Goal: Information Seeking & Learning: Learn about a topic

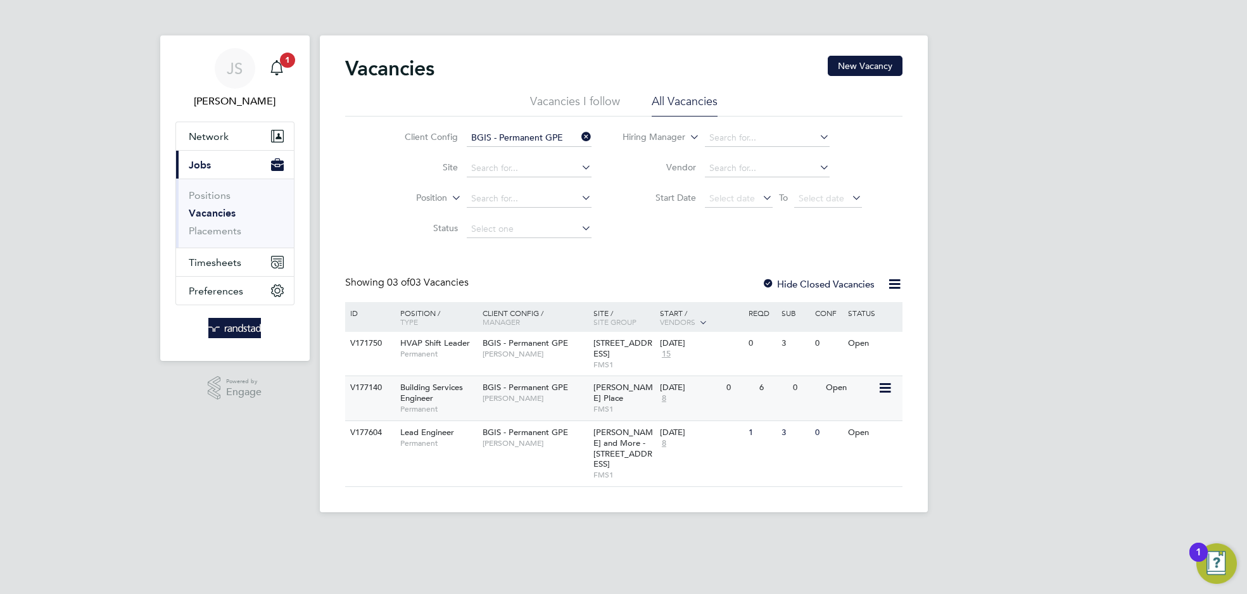
click at [509, 396] on span "[PERSON_NAME]" at bounding box center [534, 398] width 104 height 10
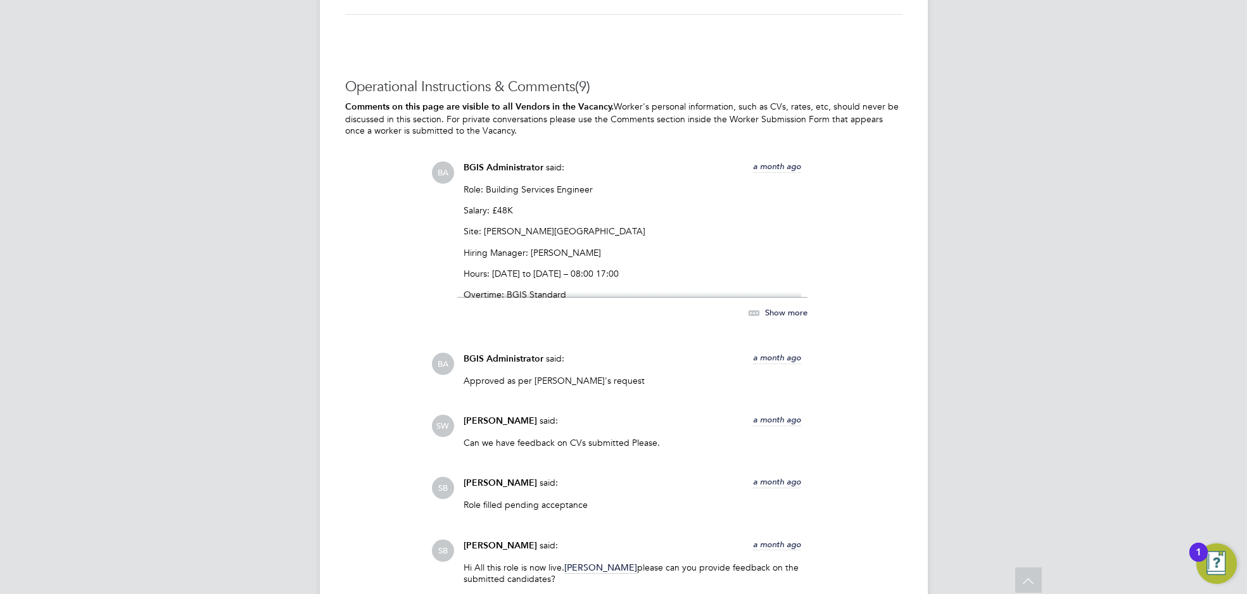
click at [543, 274] on p "Hours: [DATE] to [DATE] – 08:00 17:00" at bounding box center [631, 273] width 337 height 11
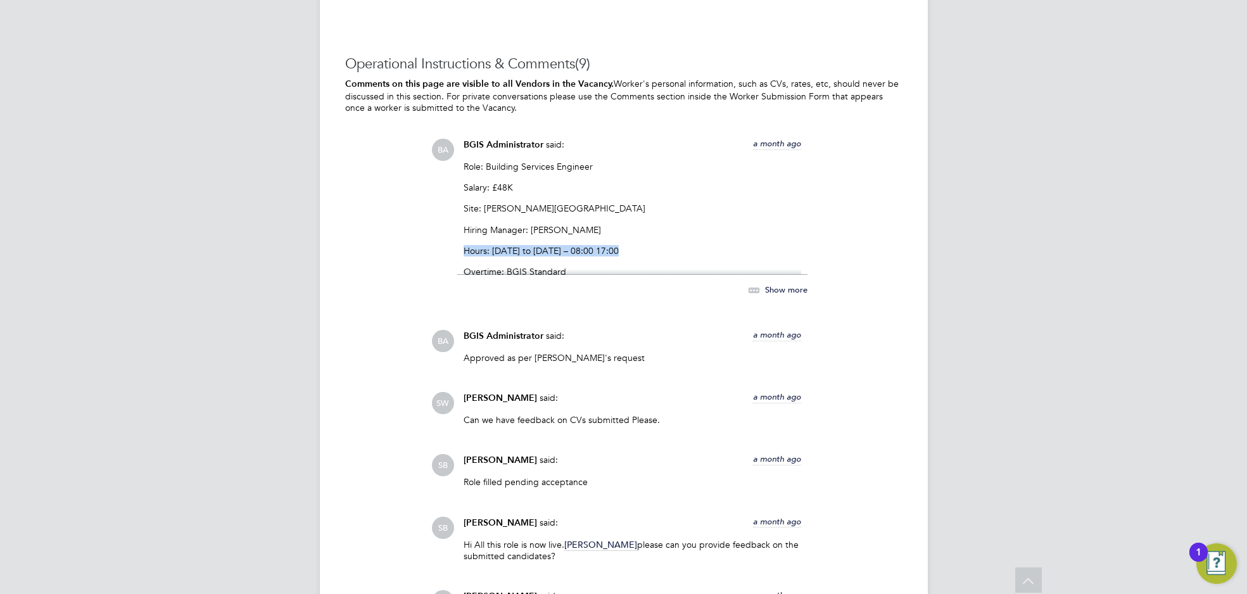
drag, startPoint x: 634, startPoint y: 246, endPoint x: 455, endPoint y: 250, distance: 179.2
click at [455, 250] on div "BA BGIS Administrator said: a month ago Role: Building Services Engineer Salary…" at bounding box center [666, 225] width 471 height 172
copy p "Hours: [DATE] to [DATE] – 08:00 17:00"
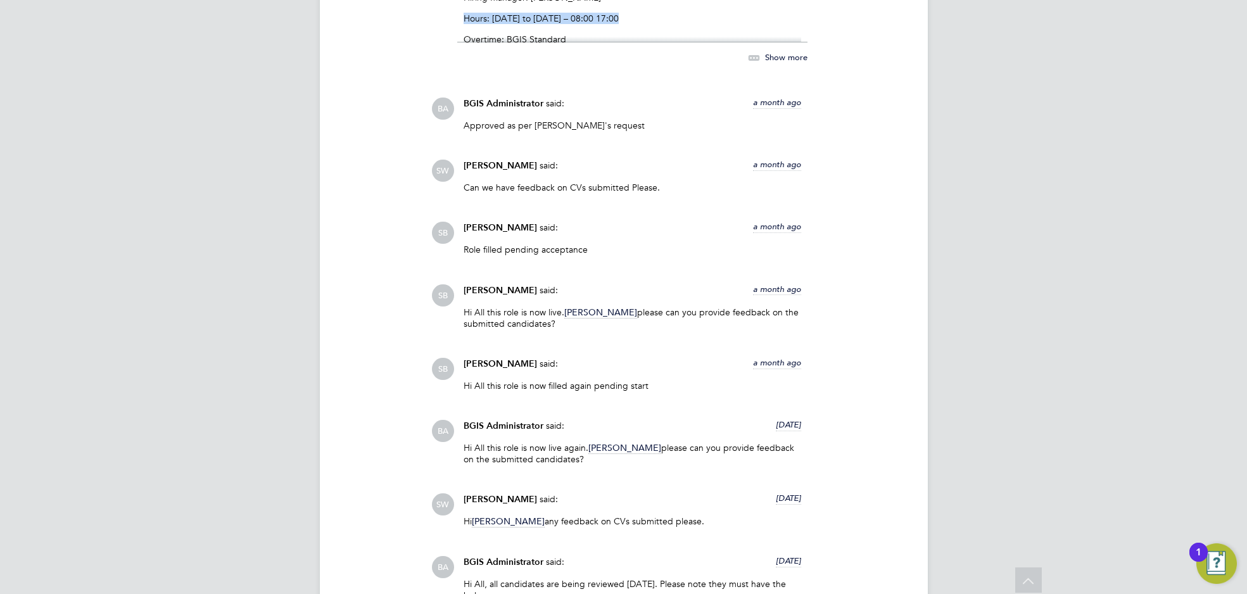
scroll to position [2673, 0]
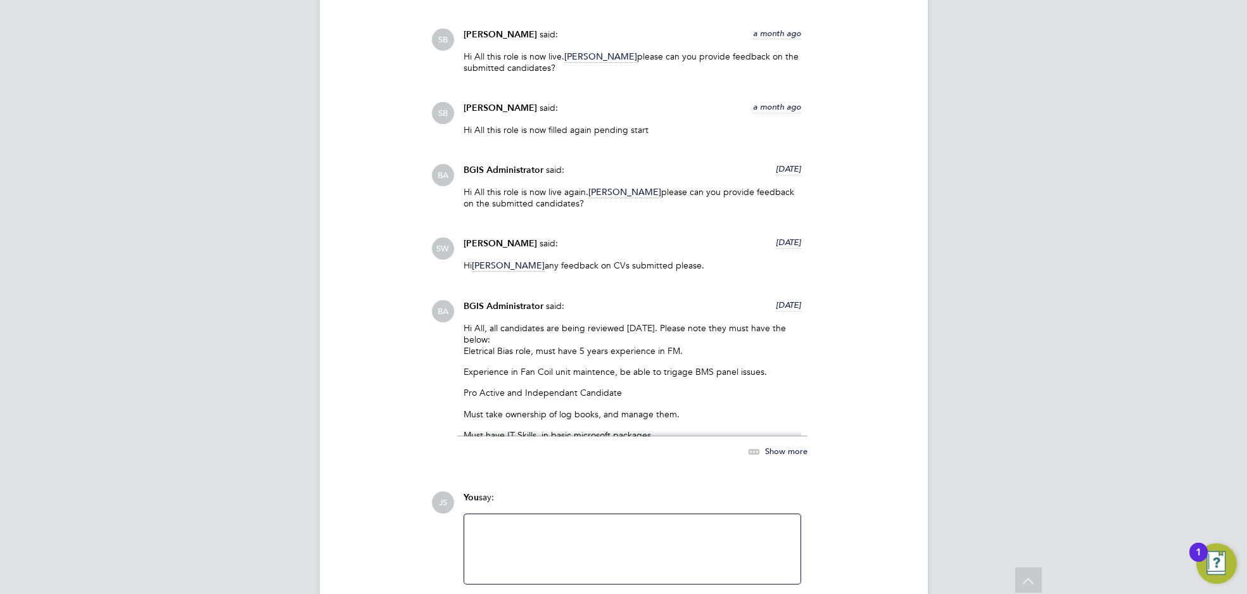
click at [633, 333] on p "Hi All, all candidates are being reviewed [DATE]. Please note they must have th…" at bounding box center [631, 339] width 337 height 35
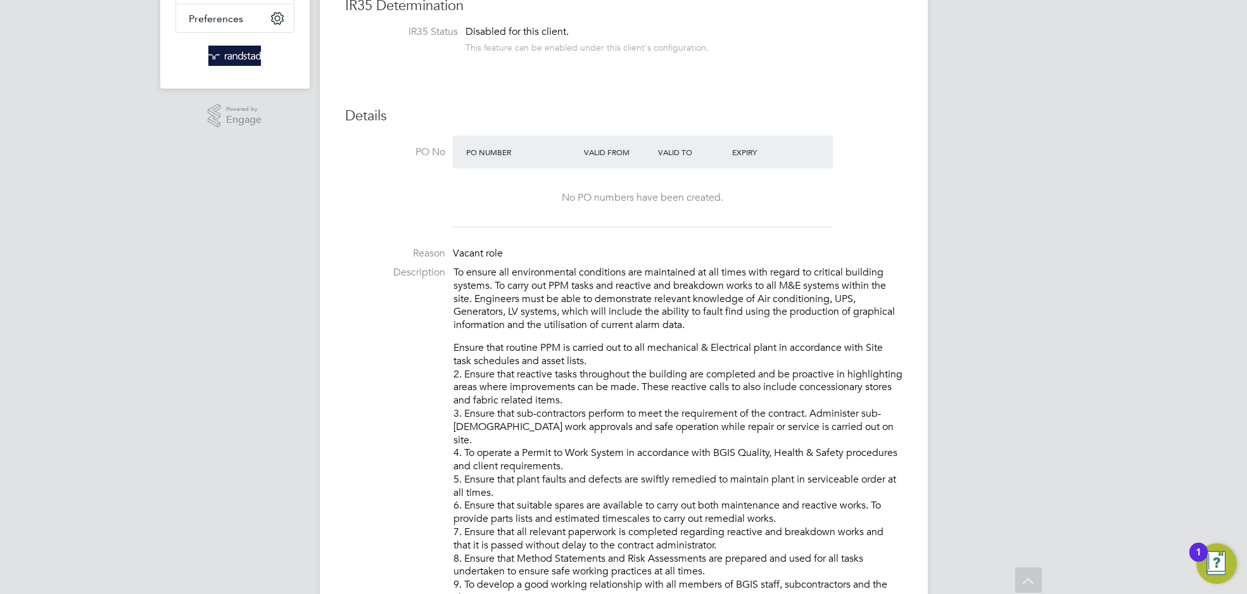
scroll to position [0, 0]
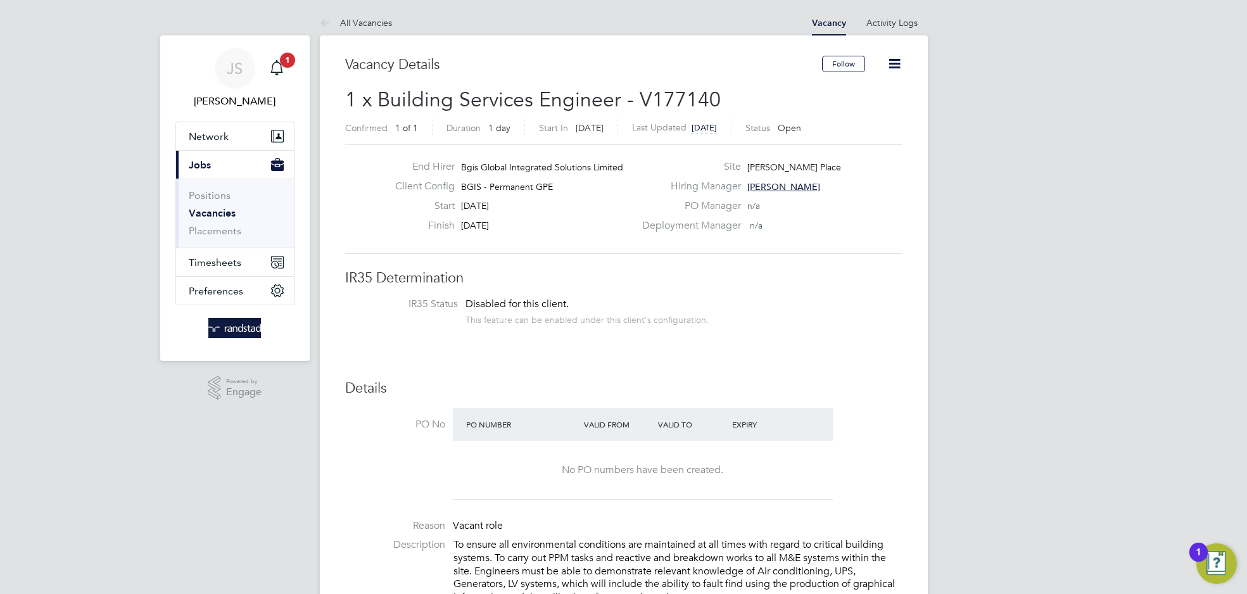
click at [900, 66] on icon at bounding box center [894, 64] width 16 height 16
